Goal: Contribute content

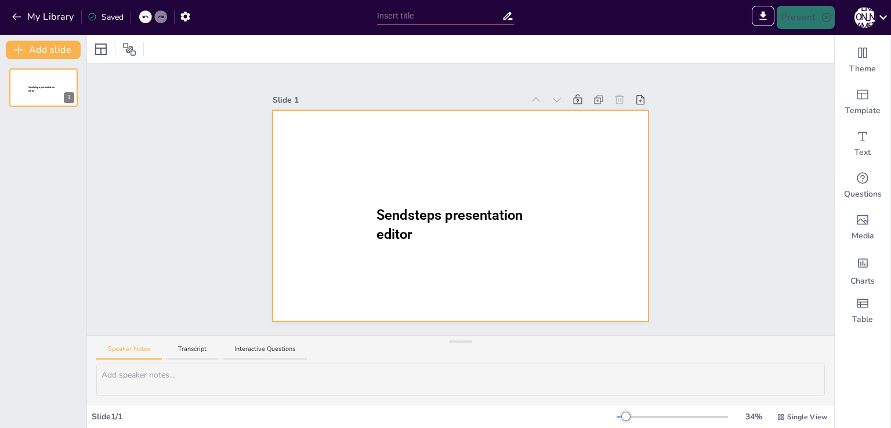
type input "Збалансоване меню: що їсти підліткам?"
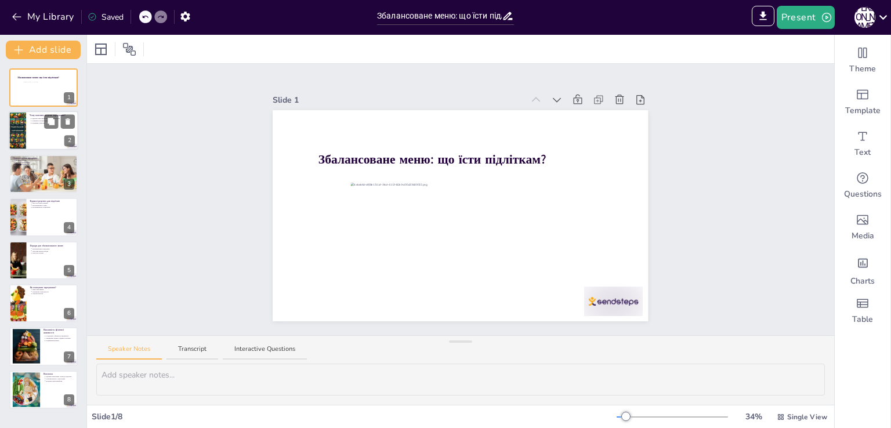
click at [16, 124] on div at bounding box center [17, 130] width 59 height 39
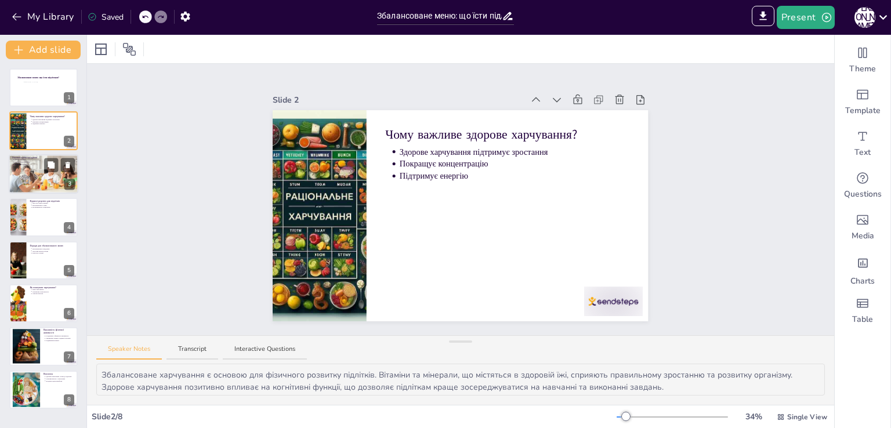
click at [21, 168] on div at bounding box center [44, 173] width 70 height 39
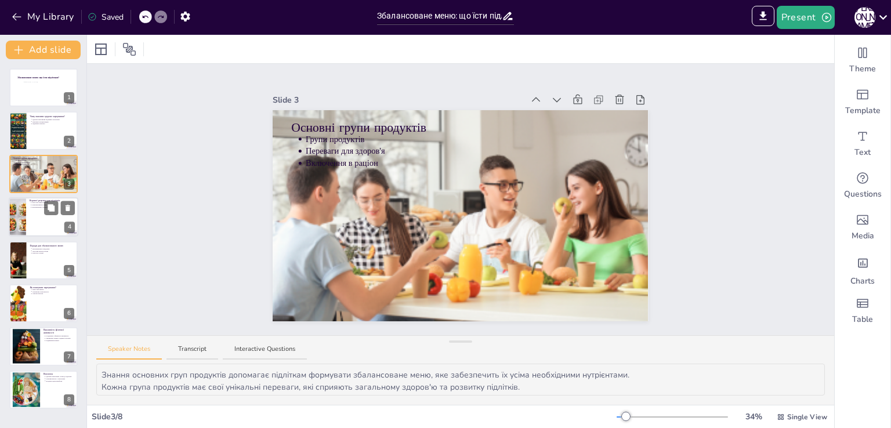
click at [21, 226] on div at bounding box center [17, 216] width 52 height 39
type textarea "Простота приготування здорових страв робить їх доступними для підлітків, які мо…"
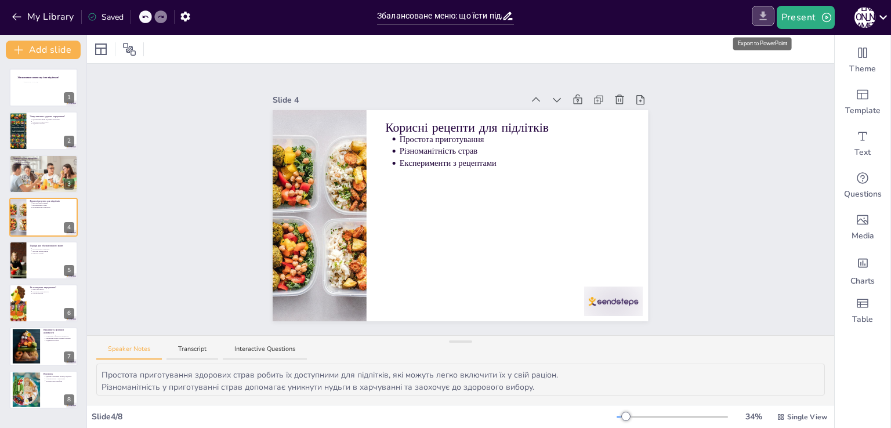
click at [759, 19] on icon "Export to PowerPoint" at bounding box center [763, 16] width 12 height 12
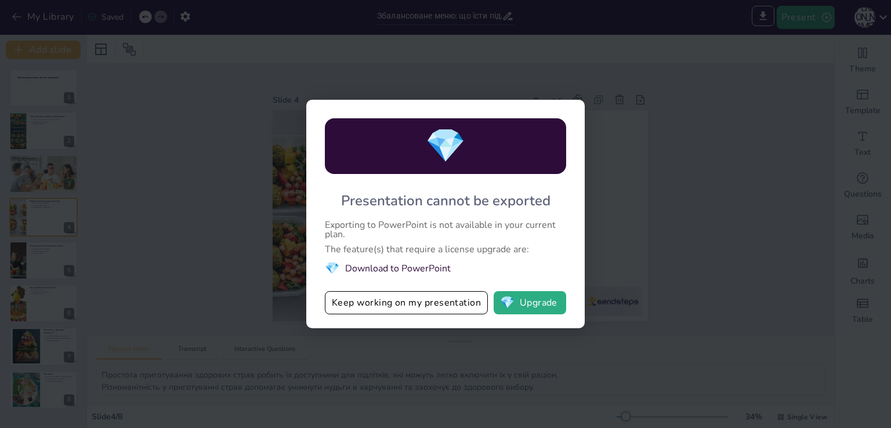
click at [746, 97] on div "💎 Presentation cannot be exported Exporting to PowerPoint is not available in y…" at bounding box center [445, 214] width 891 height 428
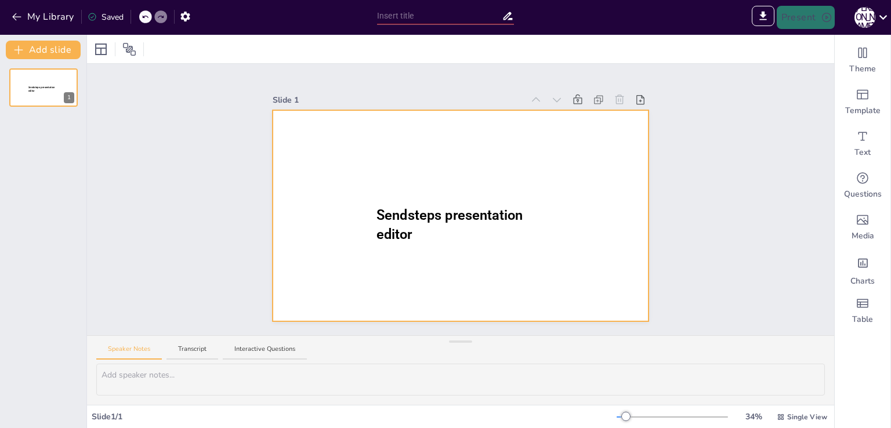
type input "Sendsteps presentation"
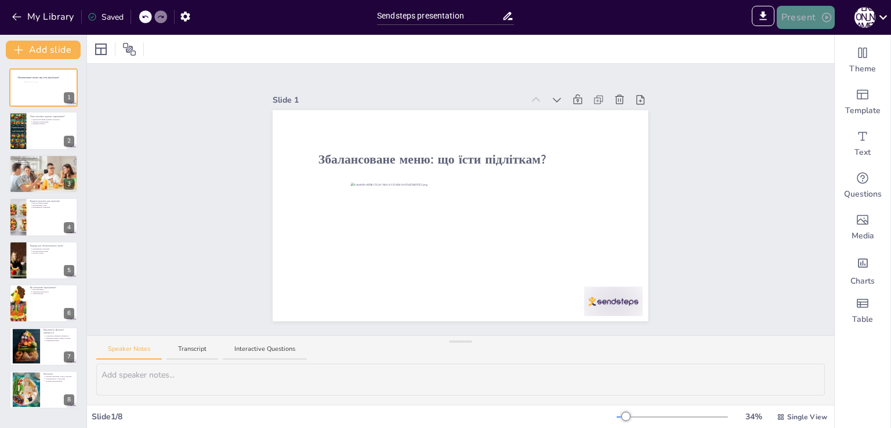
click at [828, 16] on icon "button" at bounding box center [827, 18] width 12 height 12
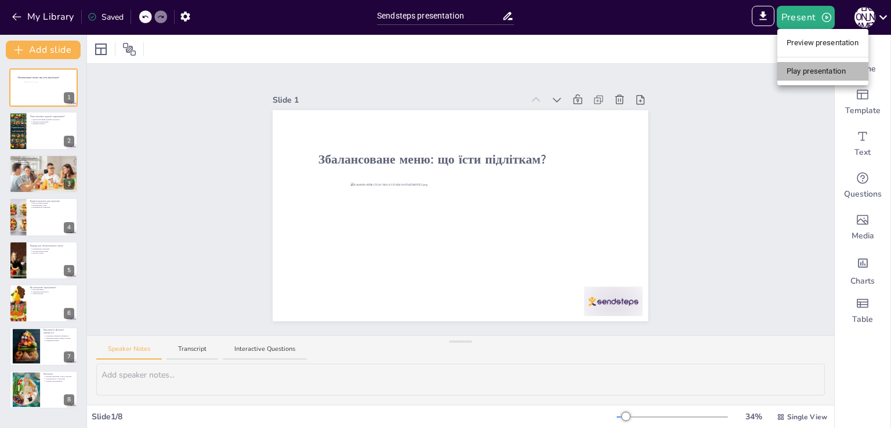
click at [811, 73] on li "Play presentation" at bounding box center [822, 71] width 91 height 19
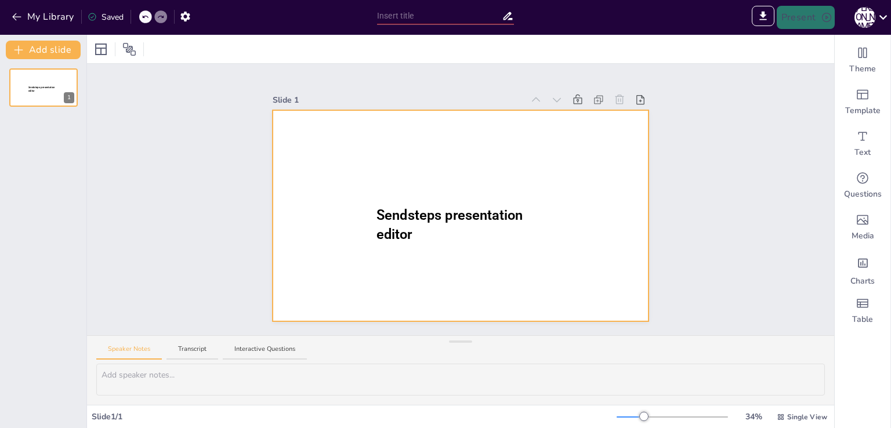
type input "Sendsteps presentation"
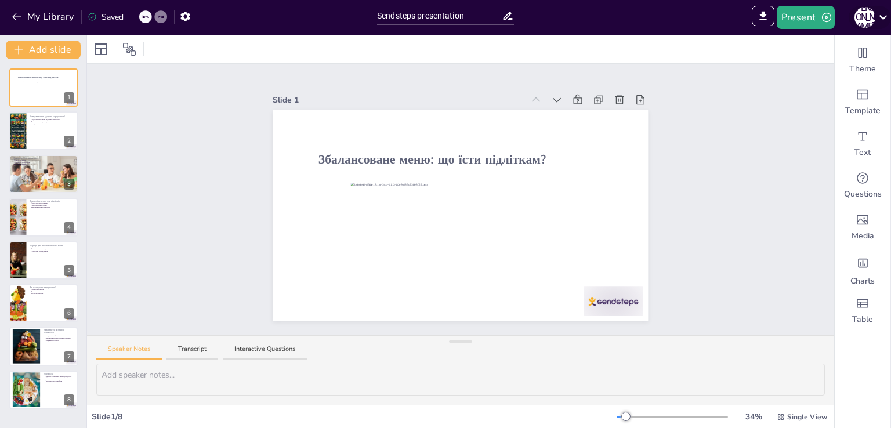
click at [883, 14] on icon at bounding box center [883, 17] width 16 height 16
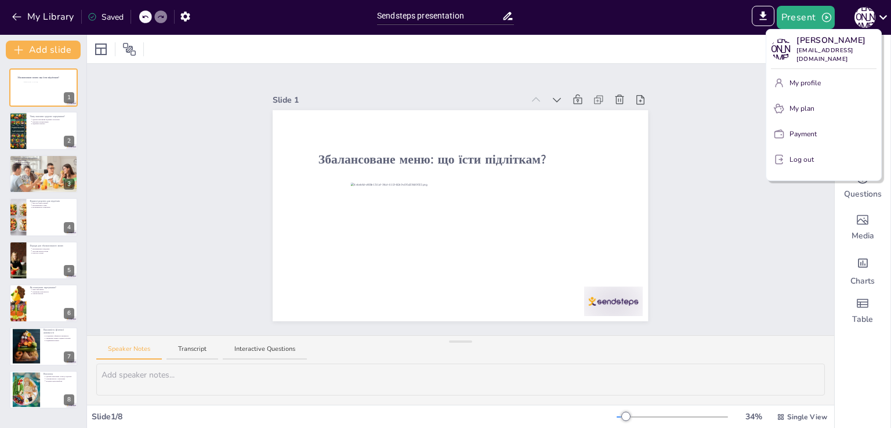
click at [789, 182] on div at bounding box center [445, 214] width 891 height 428
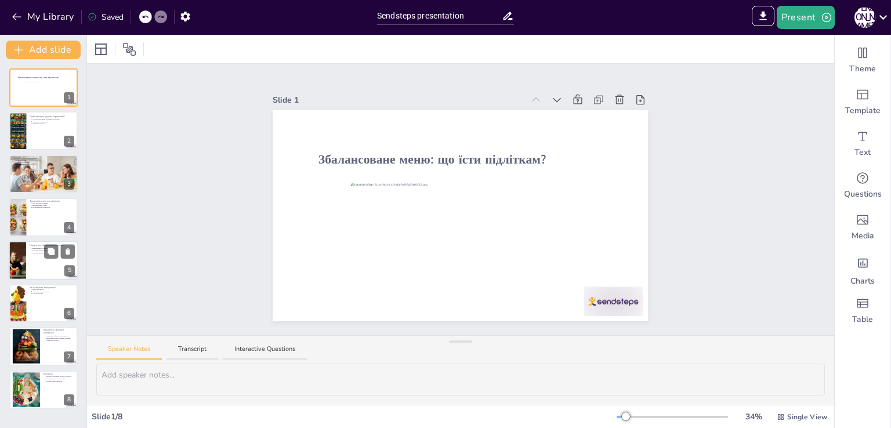
click at [26, 258] on div at bounding box center [44, 260] width 70 height 39
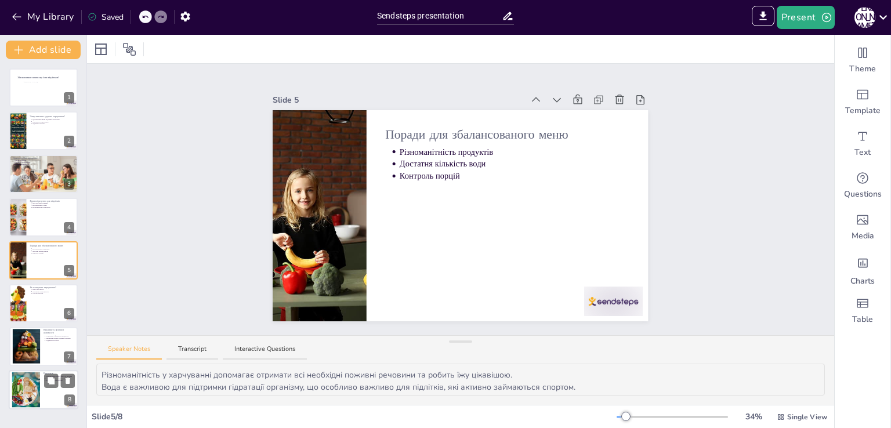
click at [38, 388] on div at bounding box center [26, 389] width 63 height 35
type textarea "Здорове харчування є основою для здорового життя підлітків, і важливо дотримува…"
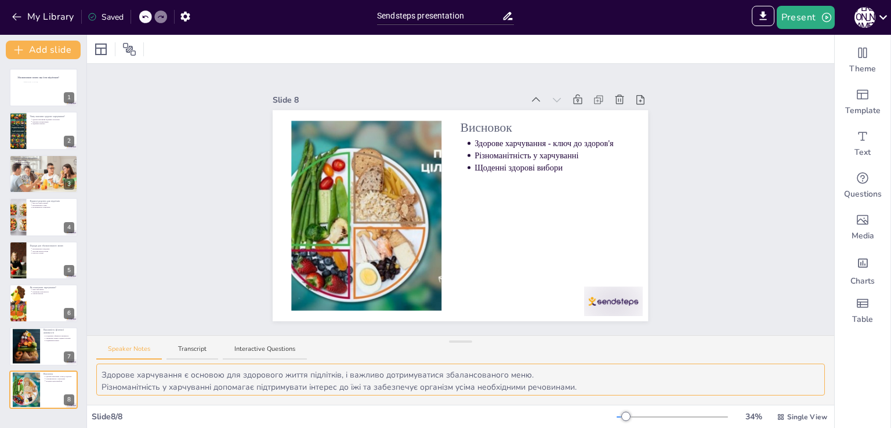
scroll to position [15, 0]
